Goal: Transaction & Acquisition: Subscribe to service/newsletter

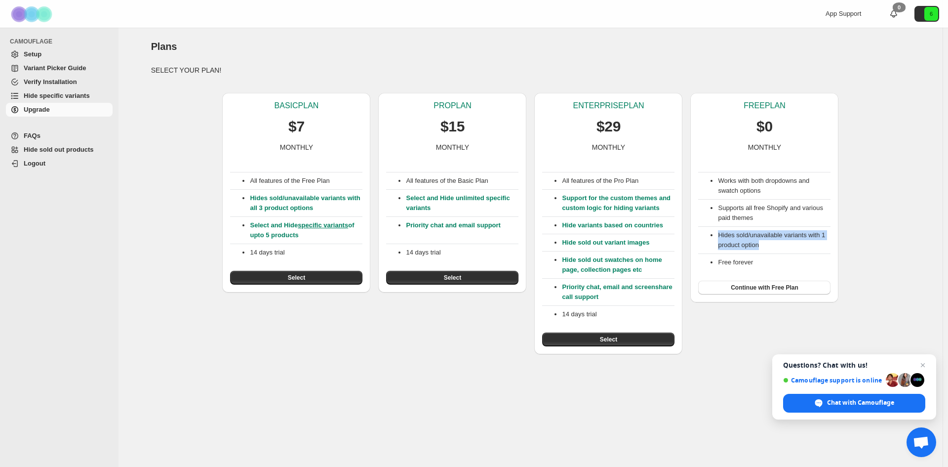
drag, startPoint x: 775, startPoint y: 247, endPoint x: 714, endPoint y: 233, distance: 63.0
click at [714, 233] on ul "Hides sold/unavailable variants with 1 product option" at bounding box center [764, 240] width 132 height 20
click at [779, 242] on li "Hides sold/unavailable variants with 1 product option" at bounding box center [774, 240] width 113 height 20
drag, startPoint x: 311, startPoint y: 235, endPoint x: 262, endPoint y: 227, distance: 50.0
click at [248, 227] on ul "Select and Hide specific variants of upto 5 products" at bounding box center [296, 230] width 132 height 20
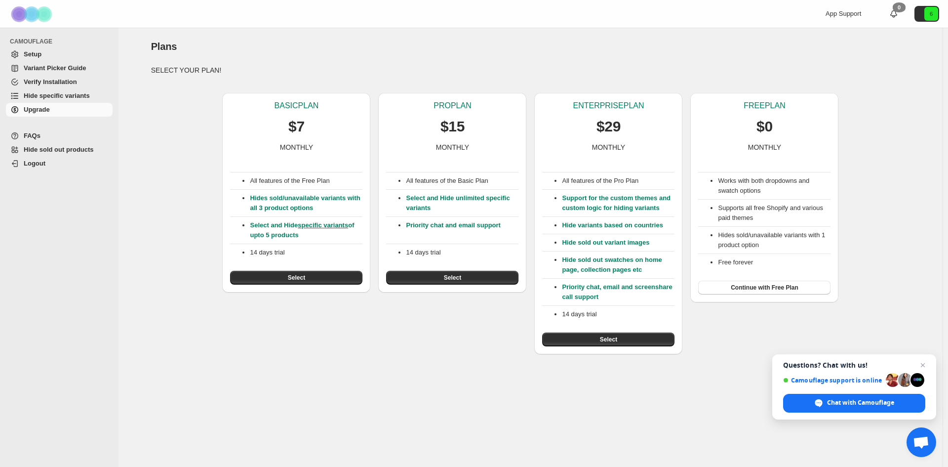
click at [497, 255] on p "14 days trial" at bounding box center [462, 252] width 113 height 10
drag, startPoint x: 346, startPoint y: 254, endPoint x: 247, endPoint y: 255, distance: 98.3
click at [247, 255] on ul "14 days trial" at bounding box center [296, 252] width 132 height 10
click at [748, 303] on div "BASIC PLAN $7 MONTHLY All features of the Free Plan Hides sold/unavailable vari…" at bounding box center [526, 219] width 767 height 269
click at [924, 362] on span "Close chat" at bounding box center [923, 365] width 12 height 12
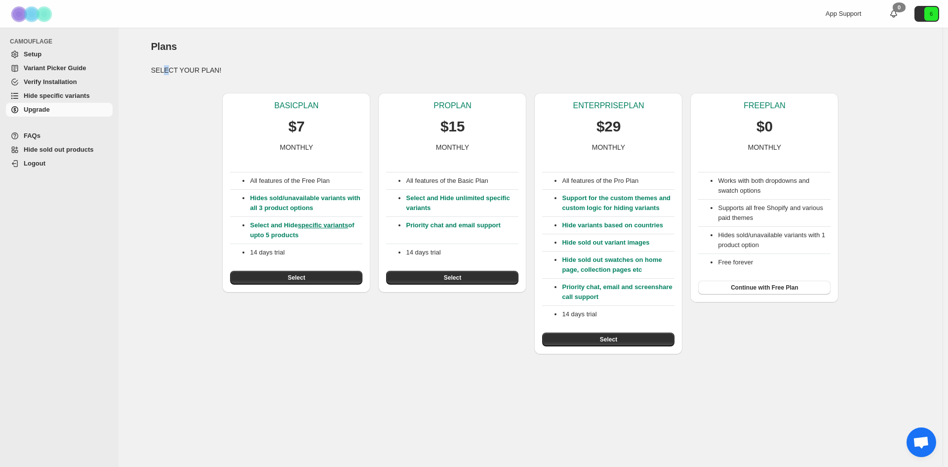
drag, startPoint x: 162, startPoint y: 71, endPoint x: 183, endPoint y: 57, distance: 25.6
click at [174, 67] on p "SELECT YOUR PLAN!" at bounding box center [531, 70] width 760 height 10
click at [187, 50] on div "Plans" at bounding box center [531, 47] width 760 height 14
drag, startPoint x: 187, startPoint y: 50, endPoint x: 146, endPoint y: 48, distance: 41.1
click at [146, 48] on div "Plans. This page is ready Plans SELECT YOUR PLAN! BASIC PLAN $7 MONTHLY All fea…" at bounding box center [530, 191] width 783 height 326
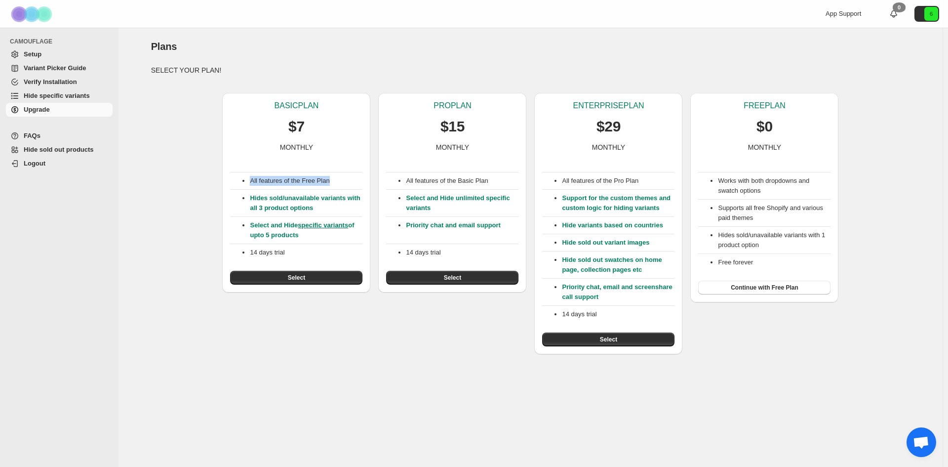
drag, startPoint x: 354, startPoint y: 181, endPoint x: 251, endPoint y: 177, distance: 102.3
click at [251, 177] on p "All features of the Free Plan" at bounding box center [306, 181] width 113 height 10
click at [605, 61] on div "Plans. This page is ready Plans" at bounding box center [531, 47] width 760 height 38
drag, startPoint x: 719, startPoint y: 182, endPoint x: 815, endPoint y: 184, distance: 96.3
click at [815, 184] on li "Works with both dropdowns and swatch options" at bounding box center [774, 186] width 113 height 20
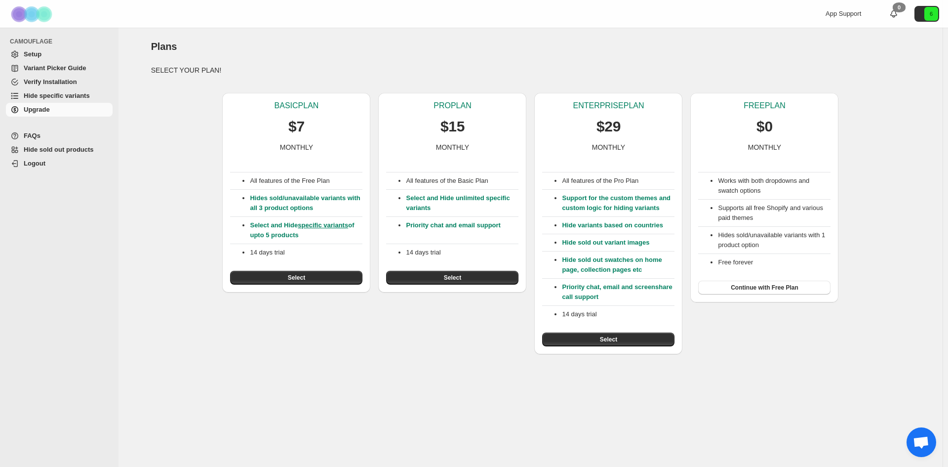
click at [816, 189] on li "Works with both dropdowns and swatch options" at bounding box center [774, 186] width 113 height 20
drag, startPoint x: 760, startPoint y: 192, endPoint x: 704, endPoint y: 190, distance: 55.8
click at [704, 190] on ul "Works with both dropdowns and swatch options" at bounding box center [764, 186] width 132 height 20
click at [715, 190] on ul "Works with both dropdowns and swatch options" at bounding box center [764, 186] width 132 height 20
drag, startPoint x: 718, startPoint y: 207, endPoint x: 823, endPoint y: 217, distance: 106.1
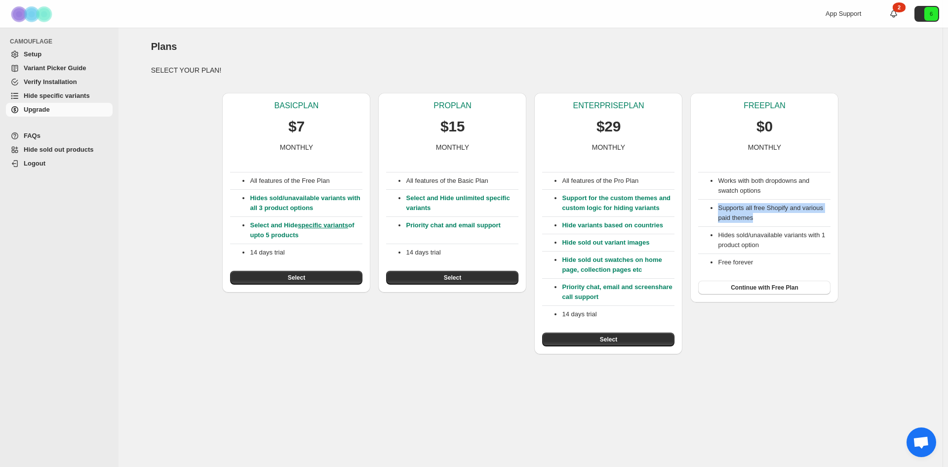
click at [823, 217] on ul "Supports all free Shopify and various paid themes" at bounding box center [764, 213] width 132 height 20
click at [823, 217] on li "Supports all free Shopify and various paid themes" at bounding box center [774, 213] width 113 height 20
drag, startPoint x: 780, startPoint y: 223, endPoint x: 712, endPoint y: 204, distance: 70.3
click at [712, 204] on div "Works with both dropdowns and swatch options Supports all free Shopify and vari…" at bounding box center [764, 223] width 132 height 142
click at [718, 204] on li "Supports all free Shopify and various paid themes" at bounding box center [774, 213] width 113 height 20
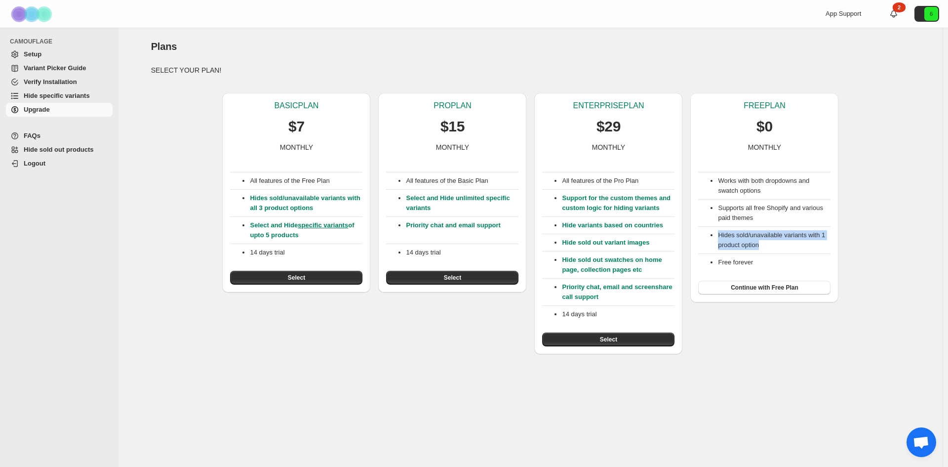
drag, startPoint x: 775, startPoint y: 248, endPoint x: 715, endPoint y: 230, distance: 63.4
click at [715, 230] on ul "Hides sold/unavailable variants with 1 product option" at bounding box center [764, 240] width 132 height 20
click at [783, 246] on li "Hides sold/unavailable variants with 1 product option" at bounding box center [774, 240] width 113 height 20
click at [775, 257] on div "Free forever" at bounding box center [764, 260] width 132 height 14
drag, startPoint x: 775, startPoint y: 265, endPoint x: 713, endPoint y: 174, distance: 110.5
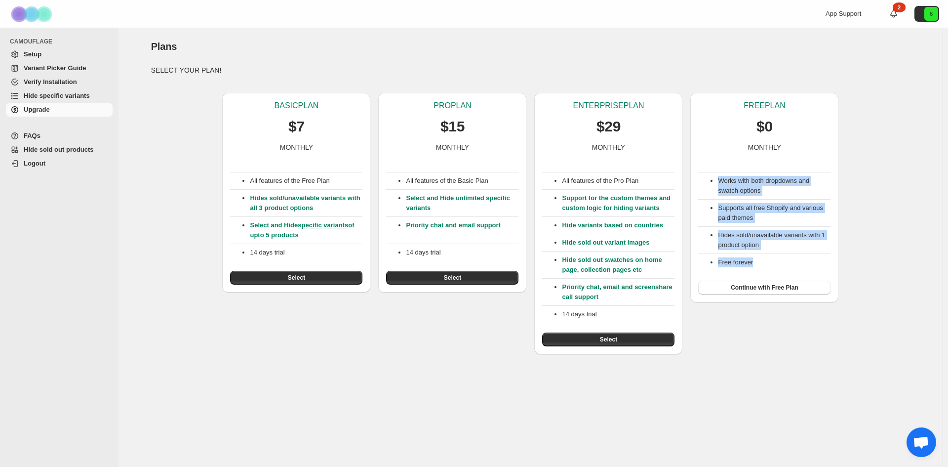
click at [713, 174] on div "Works with both dropdowns and swatch options Supports all free Shopify and vari…" at bounding box center [764, 223] width 132 height 142
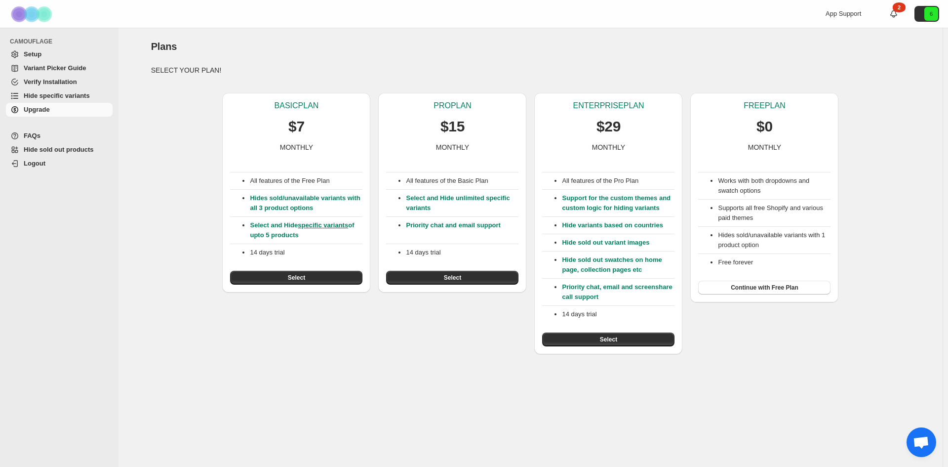
drag, startPoint x: 849, startPoint y: 2, endPoint x: 713, endPoint y: 132, distance: 187.9
click at [713, 132] on div "FREE PLAN $0 MONTHLY" at bounding box center [764, 126] width 132 height 51
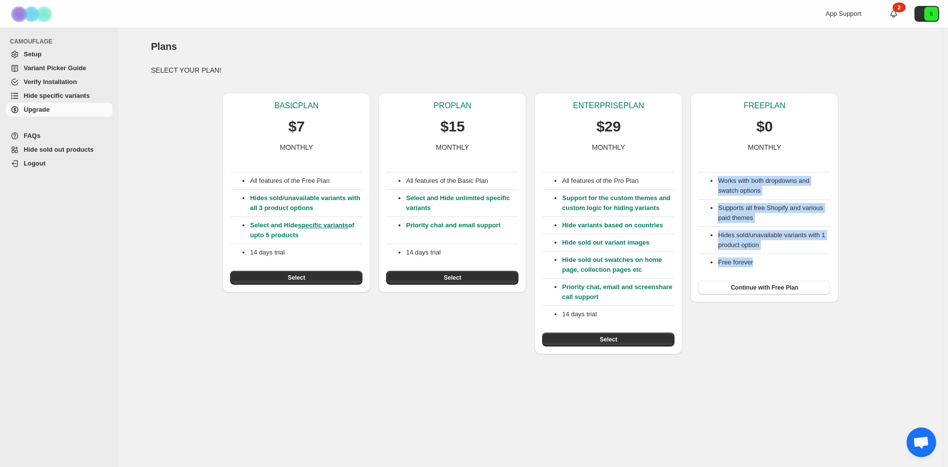
drag, startPoint x: 774, startPoint y: 266, endPoint x: 706, endPoint y: 179, distance: 110.8
click at [706, 179] on div "Works with both dropdowns and swatch options Supports all free Shopify and vari…" at bounding box center [764, 223] width 132 height 142
copy div "Works with both dropdowns and swatch options Supports all free Shopify and vari…"
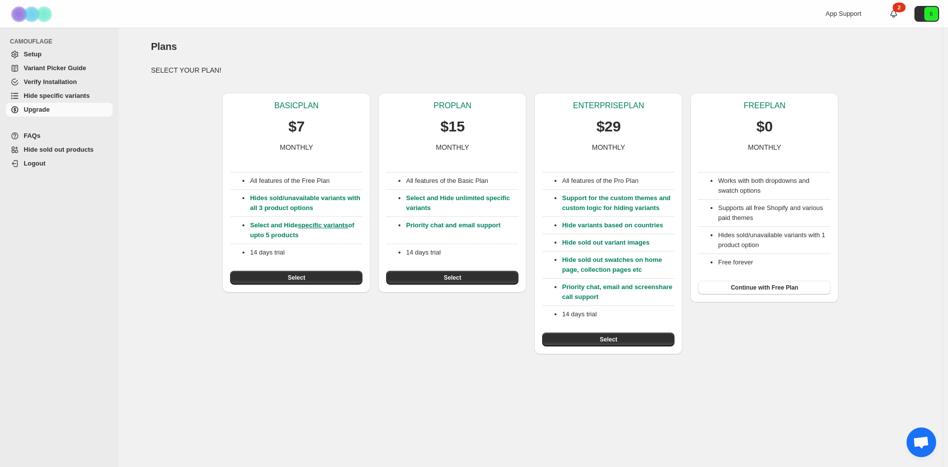
click at [765, 337] on div "BASIC PLAN $7 MONTHLY All features of the Free Plan Hides sold/unavailable vari…" at bounding box center [526, 219] width 767 height 269
click at [35, 12] on img at bounding box center [32, 13] width 49 height 27
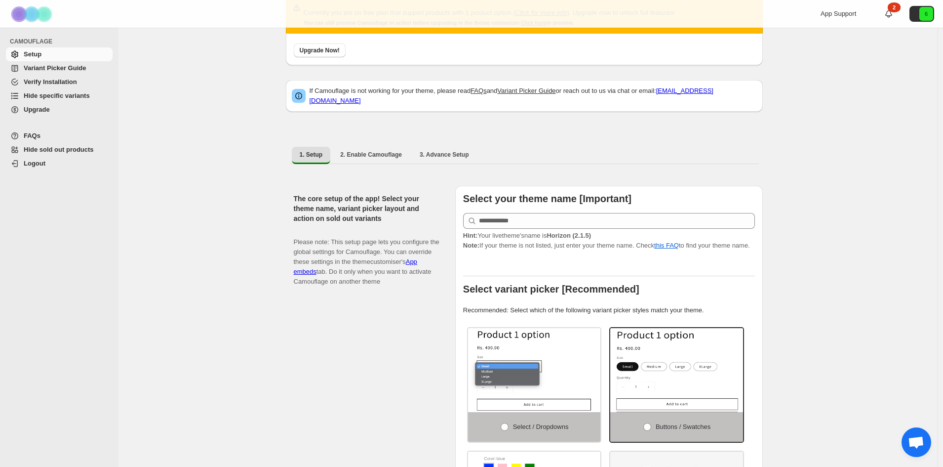
scroll to position [82, 0]
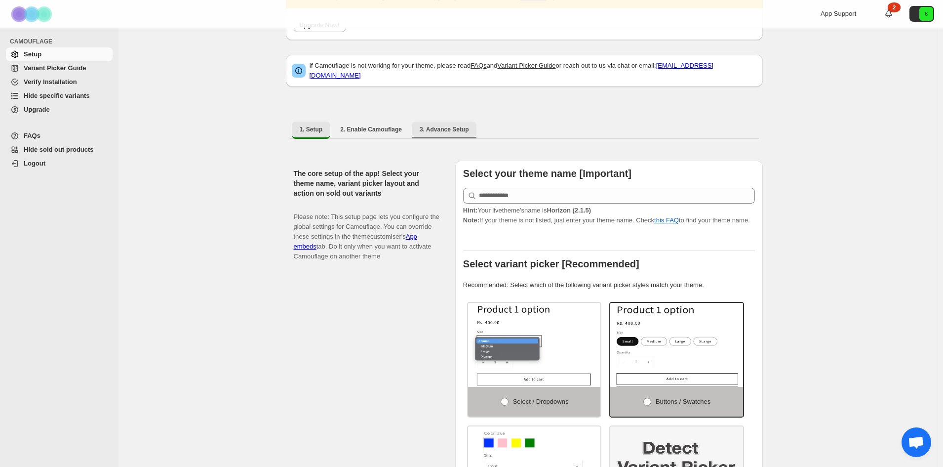
click at [451, 125] on span "3. Advance Setup" at bounding box center [444, 129] width 49 height 8
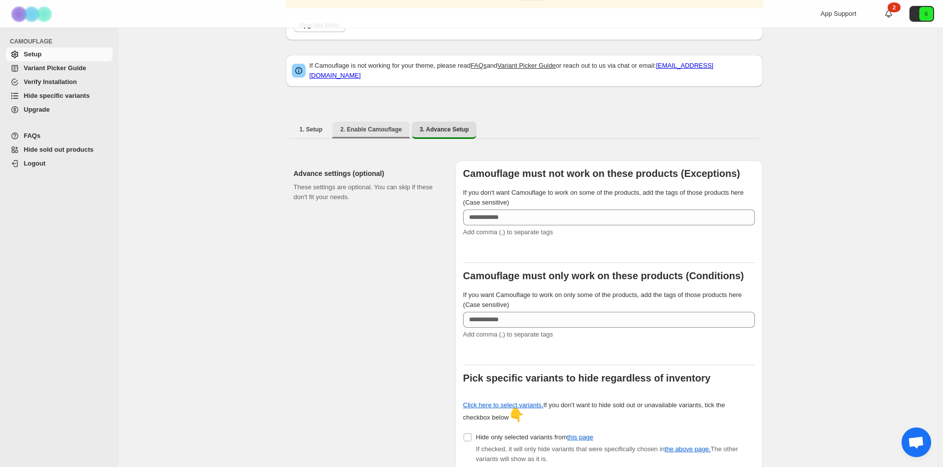
click at [397, 121] on button "2. Enable Camouflage" at bounding box center [371, 129] width 78 height 16
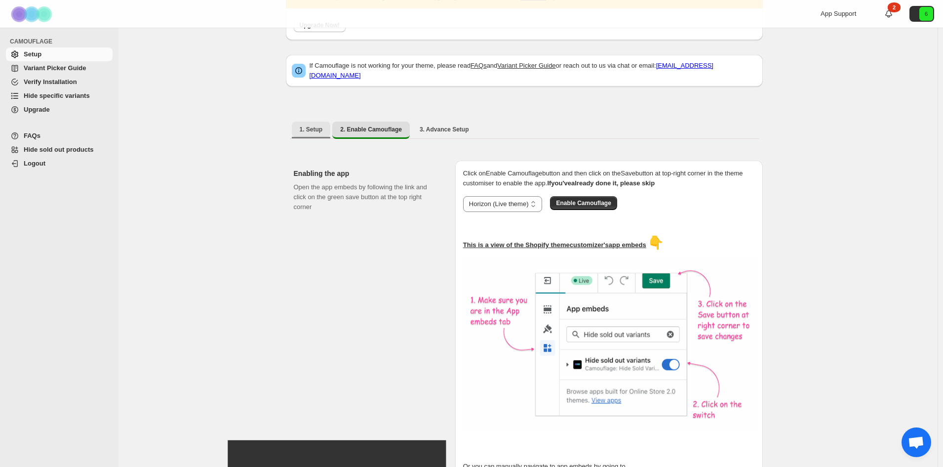
click at [320, 126] on span "1. Setup" at bounding box center [311, 129] width 23 height 8
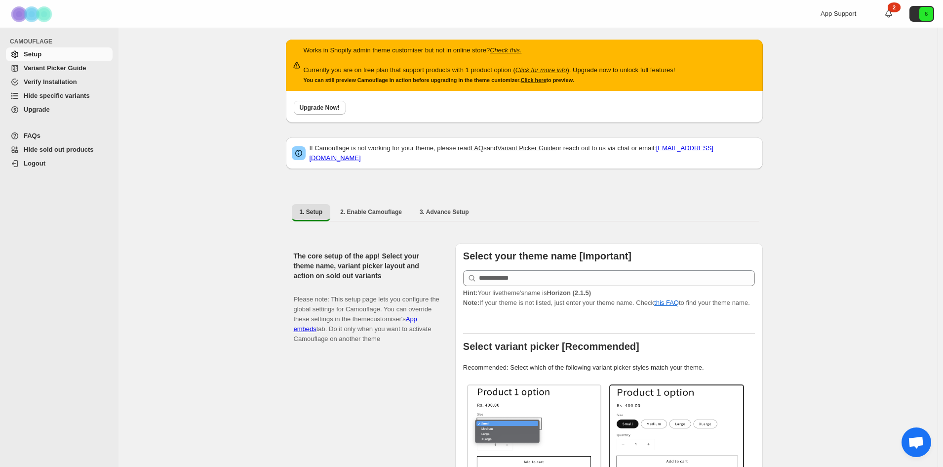
click at [51, 107] on span "Upgrade" at bounding box center [67, 110] width 87 height 10
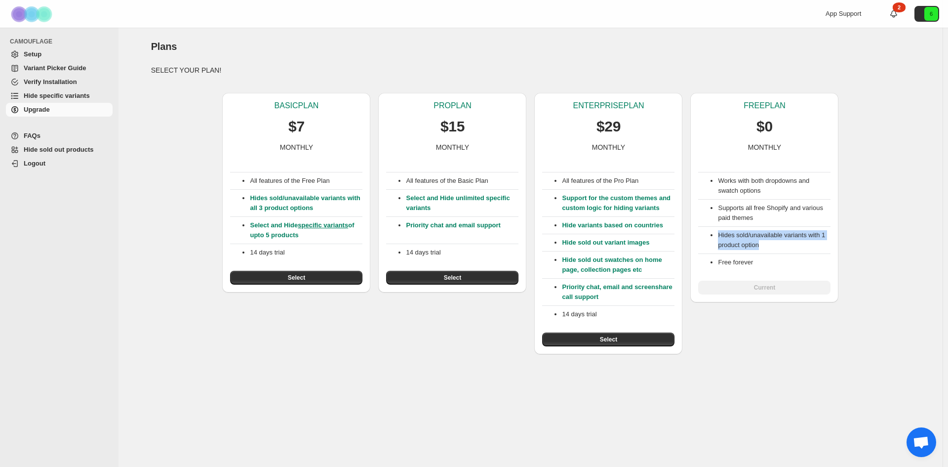
drag, startPoint x: 816, startPoint y: 241, endPoint x: 705, endPoint y: 236, distance: 111.8
click at [705, 236] on ul "Hides sold/unavailable variants with 1 product option" at bounding box center [764, 240] width 132 height 20
click at [890, 247] on div "BASIC PLAN $7 MONTHLY All features of the Free Plan Hides sold/unavailable vari…" at bounding box center [526, 219] width 767 height 269
